Goal: Information Seeking & Learning: Understand process/instructions

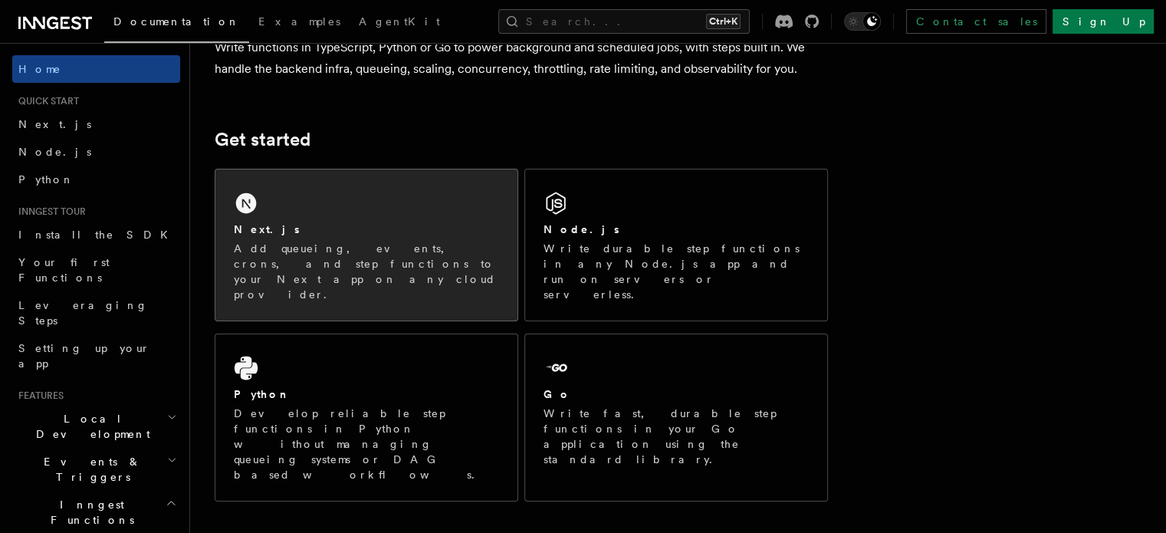
scroll to position [150, 0]
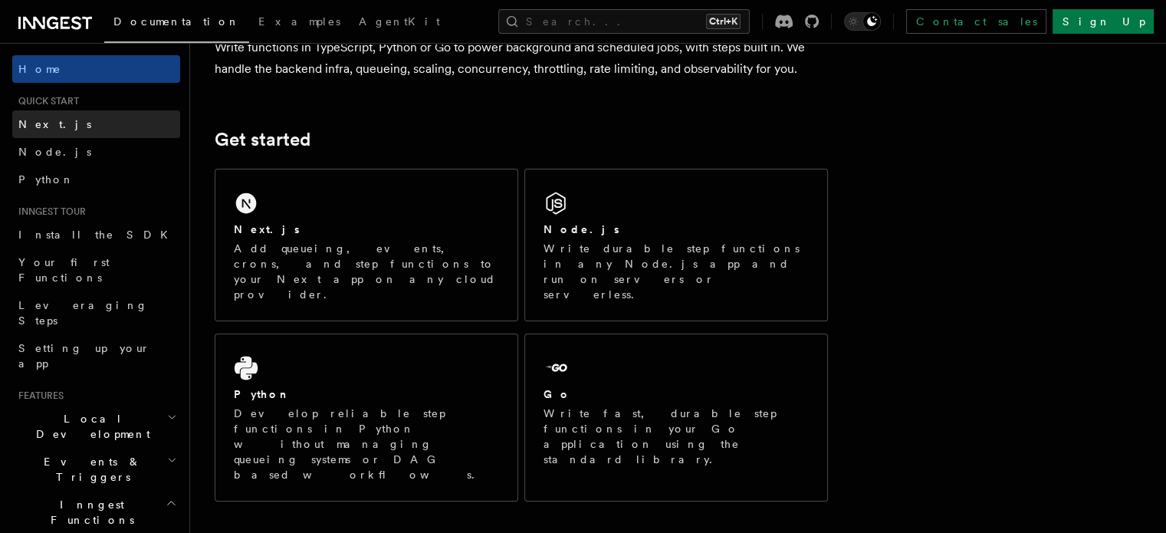
click at [60, 122] on link "Next.js" at bounding box center [96, 124] width 168 height 28
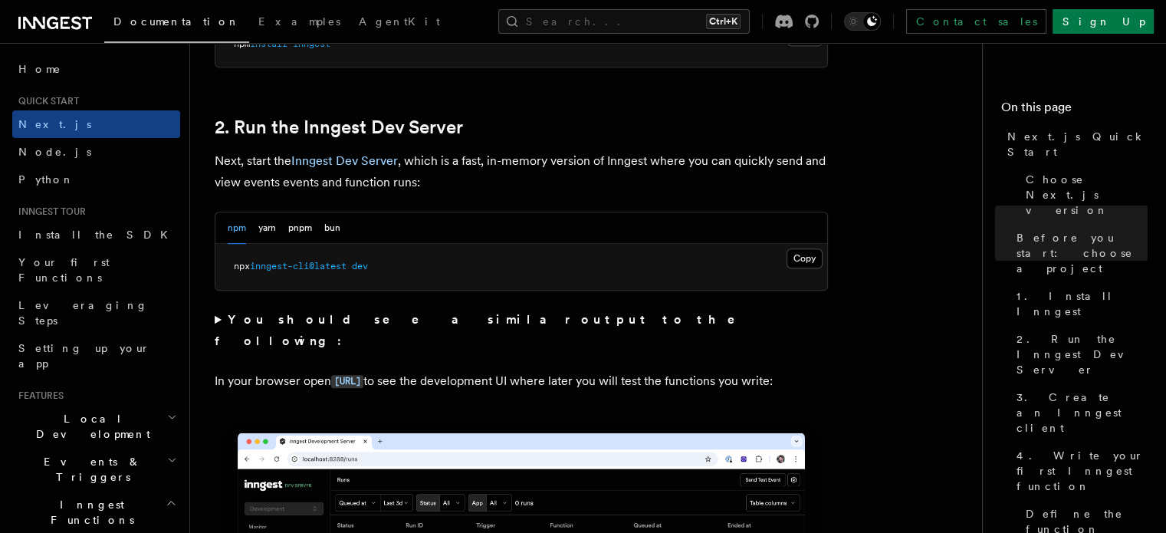
scroll to position [1024, 0]
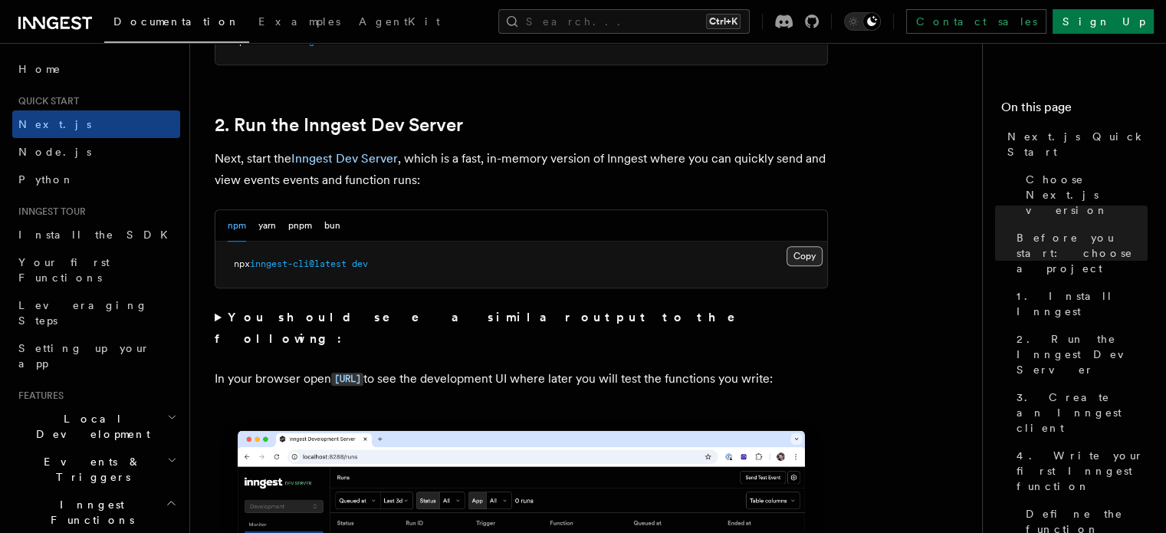
click at [818, 259] on button "Copy Copied" at bounding box center [805, 256] width 36 height 20
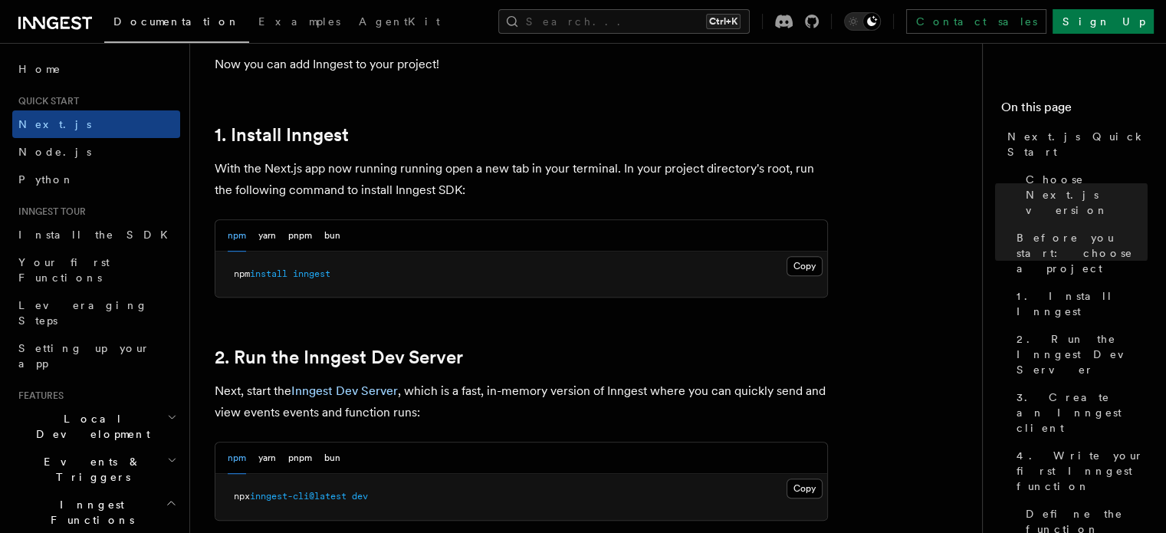
scroll to position [721, 0]
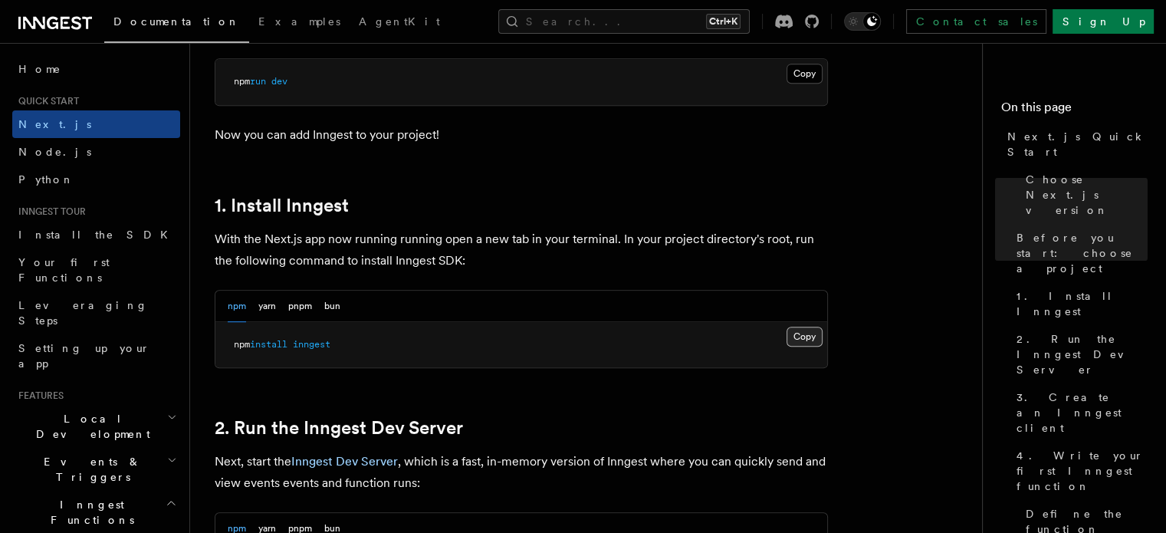
click at [804, 330] on button "Copy Copied" at bounding box center [805, 337] width 36 height 20
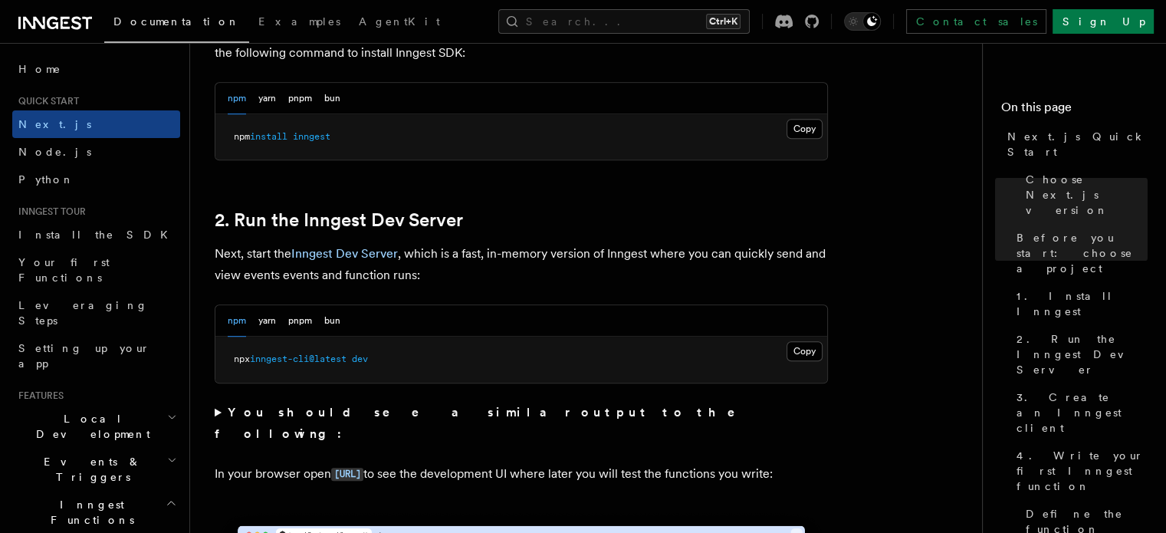
scroll to position [932, 0]
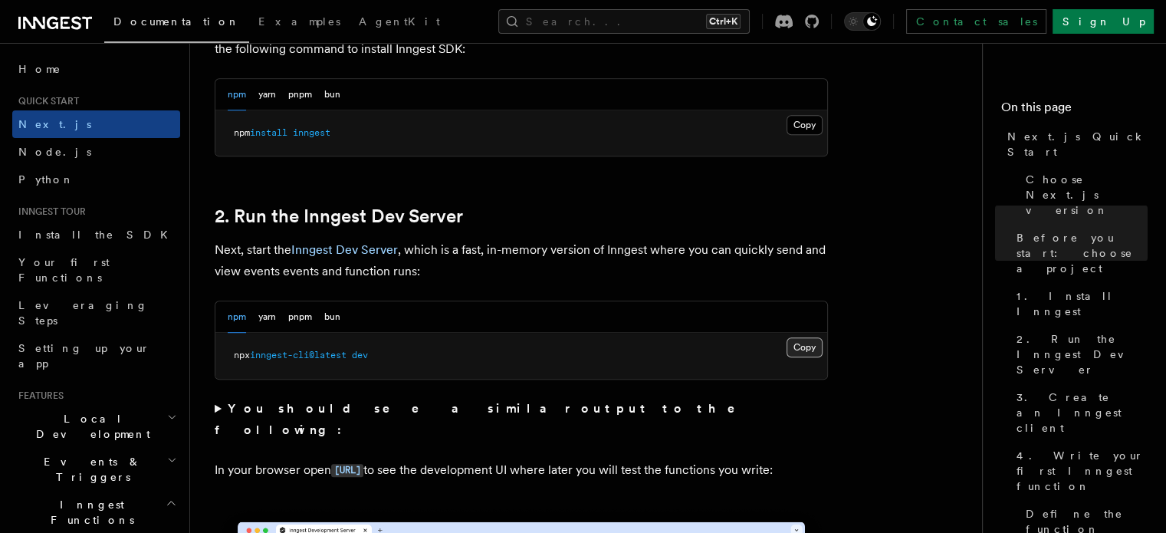
click at [803, 346] on button "Copy Copied" at bounding box center [805, 347] width 36 height 20
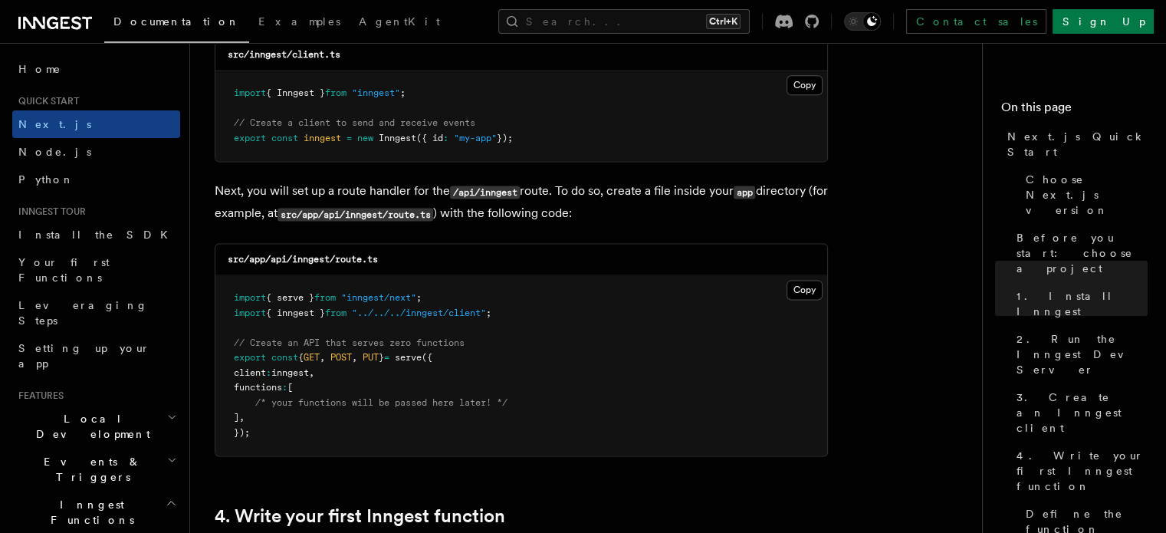
scroll to position [2033, 0]
click at [810, 291] on button "Copy Copied" at bounding box center [805, 289] width 36 height 20
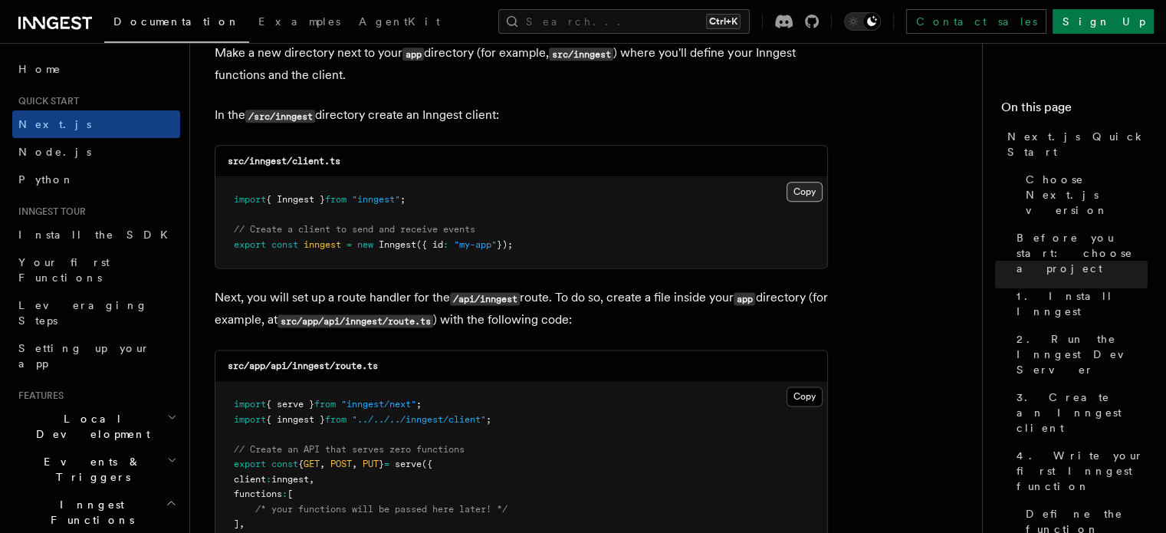
click at [801, 193] on button "Copy Copied" at bounding box center [805, 192] width 36 height 20
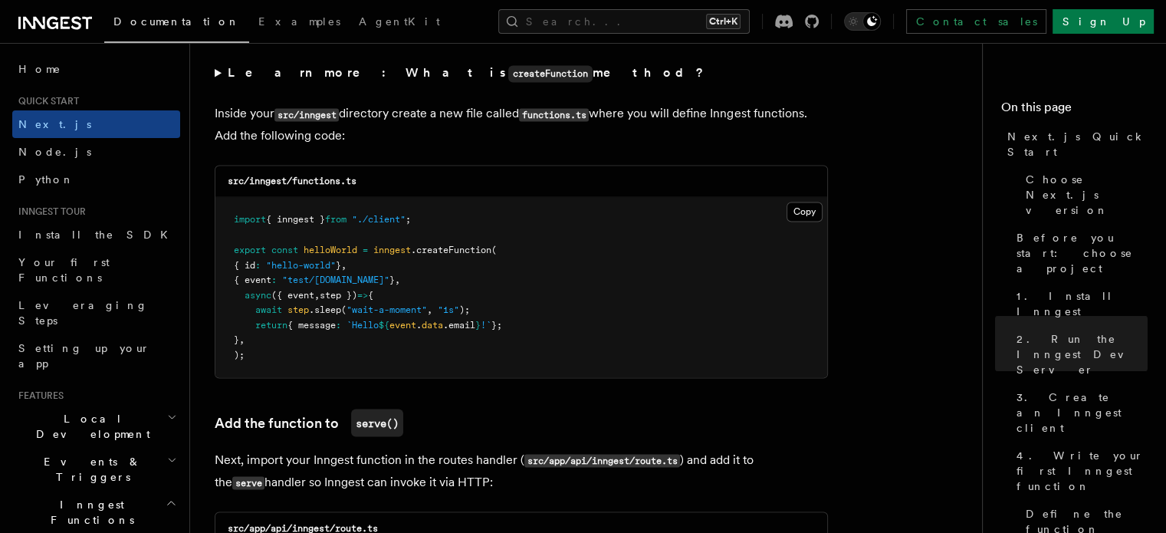
scroll to position [2679, 0]
click at [804, 216] on button "Copy Copied" at bounding box center [805, 212] width 36 height 20
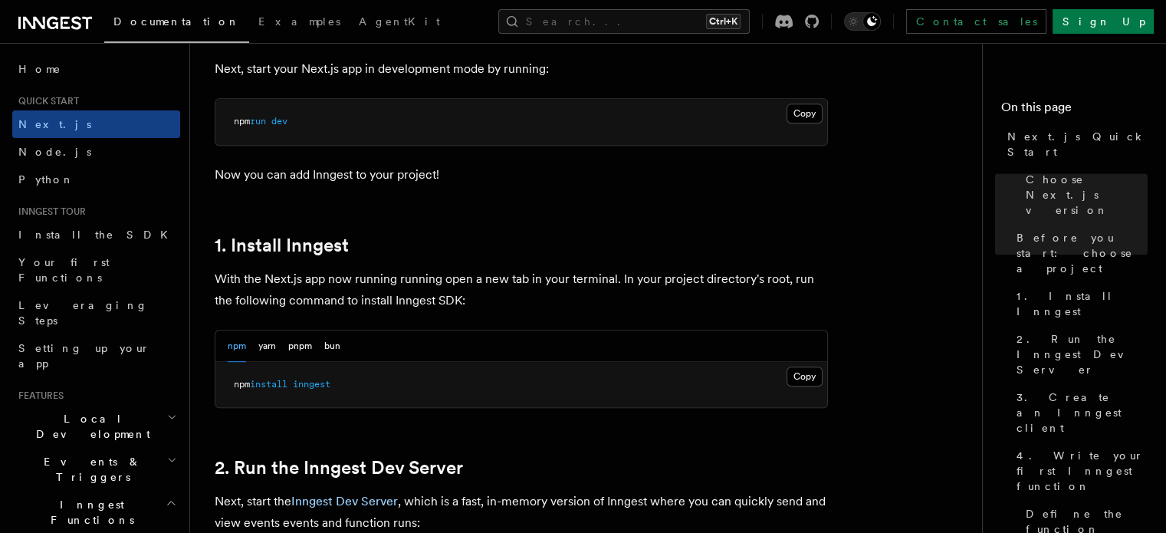
scroll to position [683, 0]
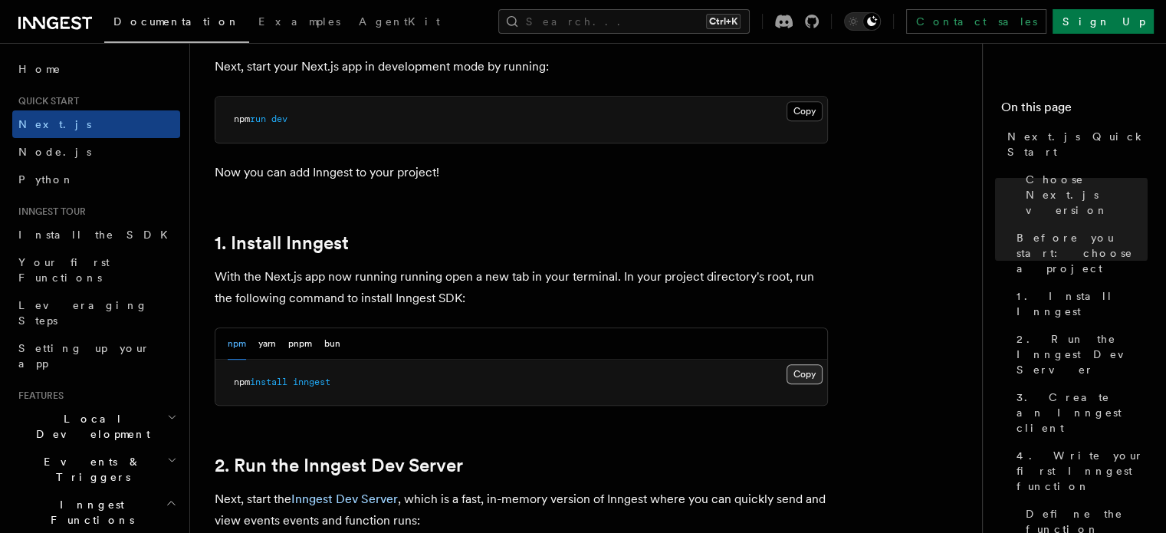
click at [801, 370] on button "Copy Copied" at bounding box center [805, 374] width 36 height 20
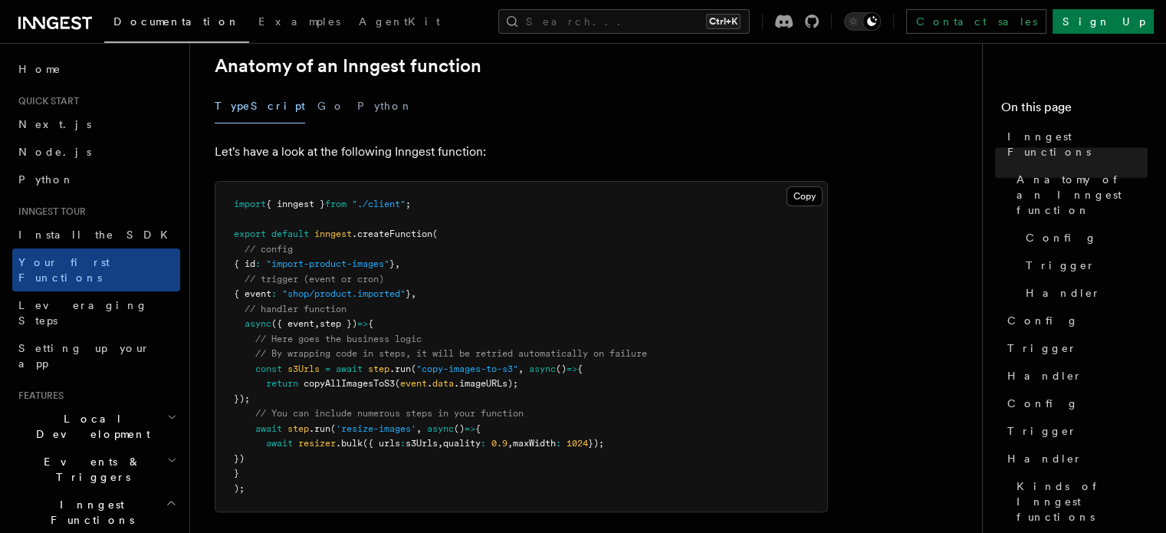
scroll to position [282, 0]
click at [82, 131] on link "Next.js" at bounding box center [96, 124] width 168 height 28
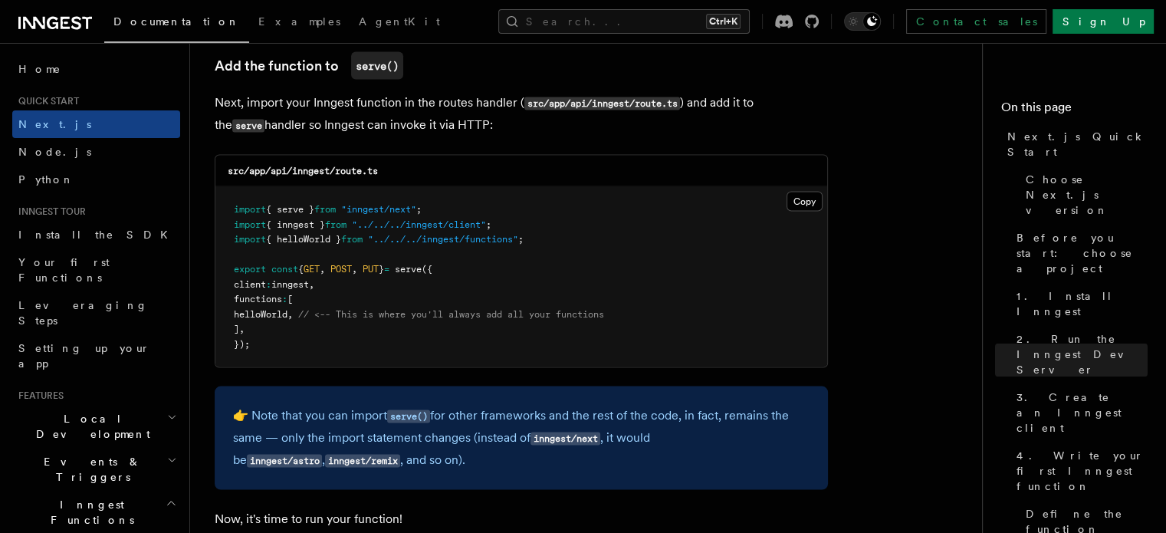
scroll to position [2953, 0]
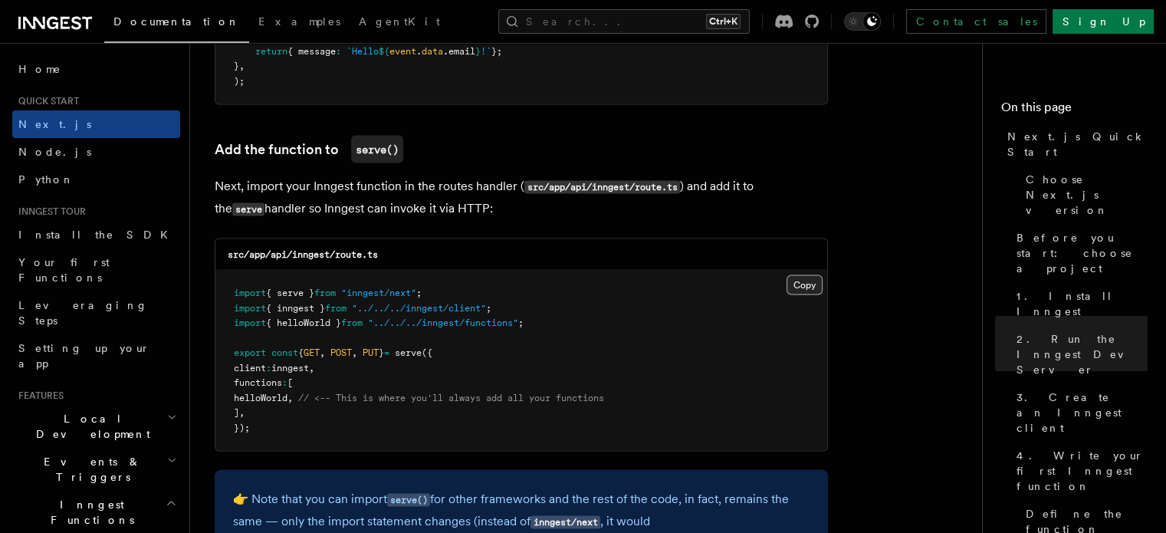
click at [808, 291] on button "Copy Copied" at bounding box center [805, 285] width 36 height 20
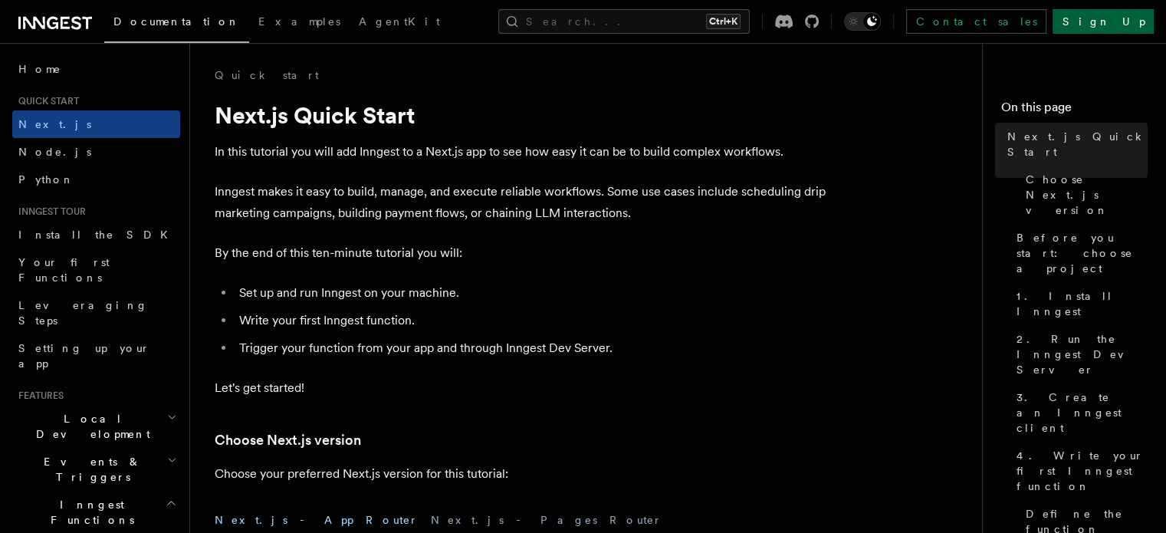
click at [1119, 16] on link "Sign Up" at bounding box center [1103, 21] width 101 height 25
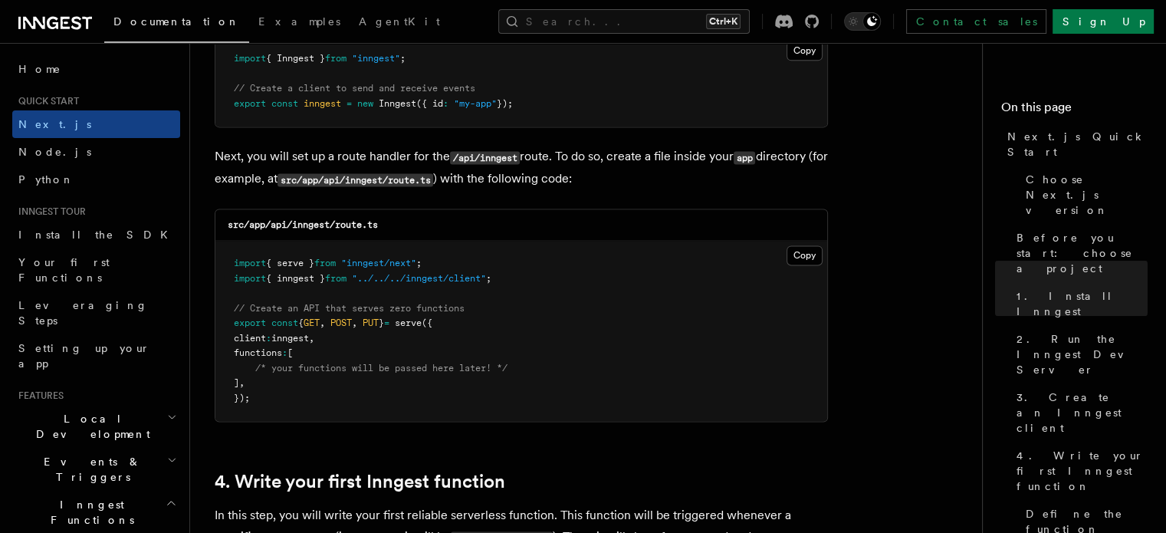
scroll to position [2069, 0]
